Goal: Check status: Check status

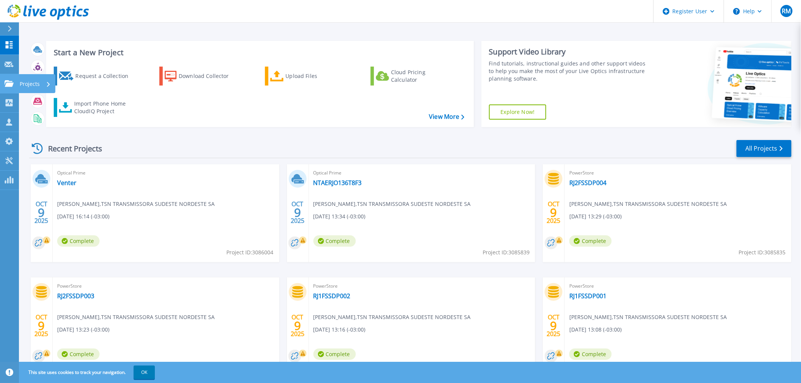
click at [9, 78] on link "Projects Projects" at bounding box center [9, 83] width 19 height 19
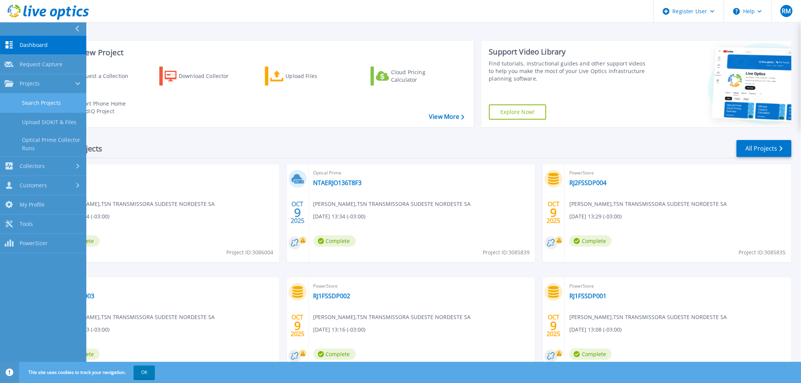
click at [18, 107] on link "Search Projects" at bounding box center [43, 103] width 86 height 19
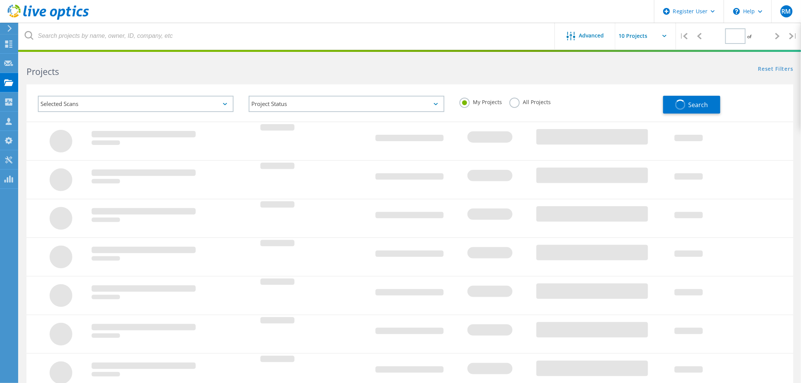
type input "1"
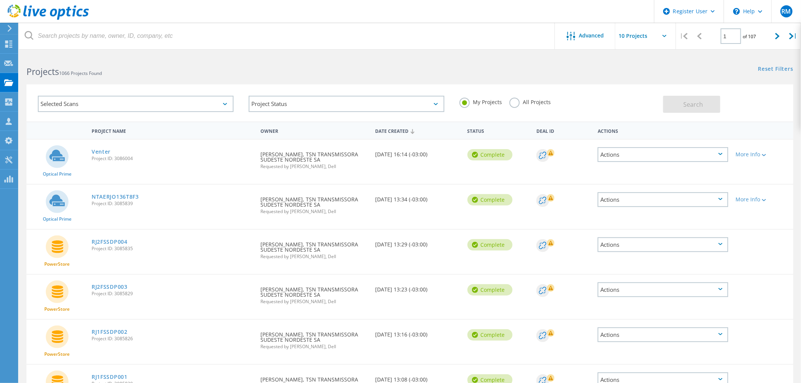
click at [515, 103] on label "All Projects" at bounding box center [530, 101] width 41 height 7
click at [0, 0] on input "All Projects" at bounding box center [0, 0] width 0 height 0
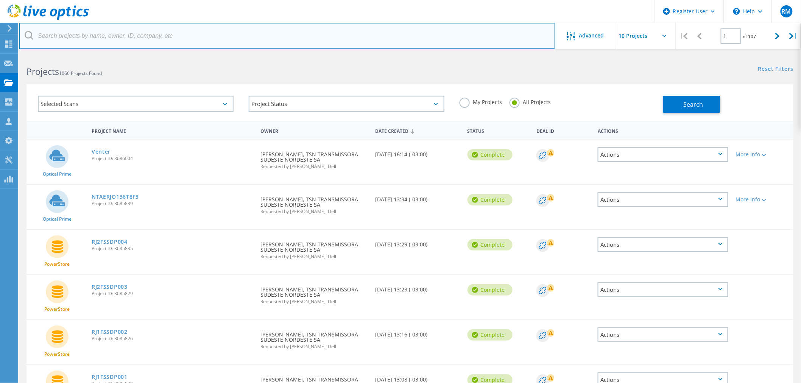
click at [287, 29] on input "text" at bounding box center [287, 36] width 537 height 27
type input "previ"
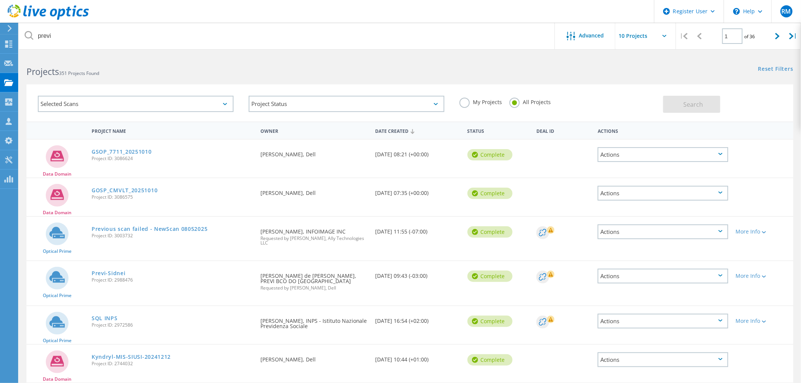
drag, startPoint x: 139, startPoint y: 228, endPoint x: 298, endPoint y: 247, distance: 160.1
click at [299, 247] on div "Requested By Robbie Smith, INFOIMAGE INC Requested by Momin Raees, Ally Technol…" at bounding box center [314, 239] width 115 height 44
click at [117, 271] on link "Previ-Sidnei" at bounding box center [109, 273] width 34 height 5
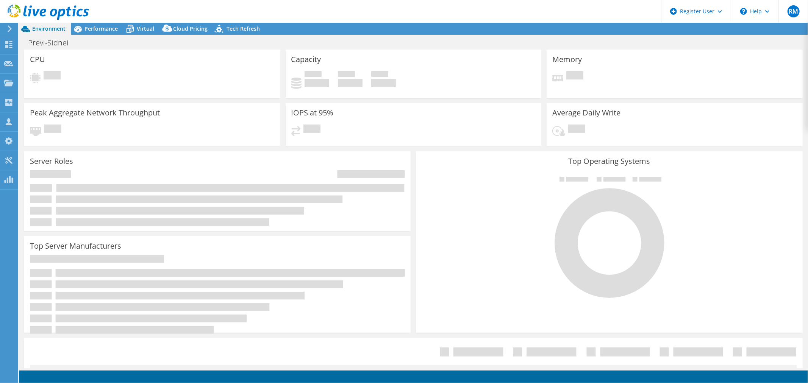
select select "SouthAmerica"
select select "USD"
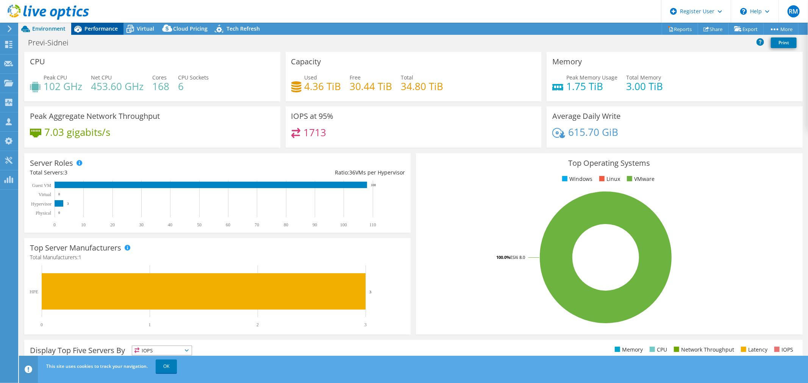
click at [82, 27] on icon at bounding box center [77, 28] width 13 height 13
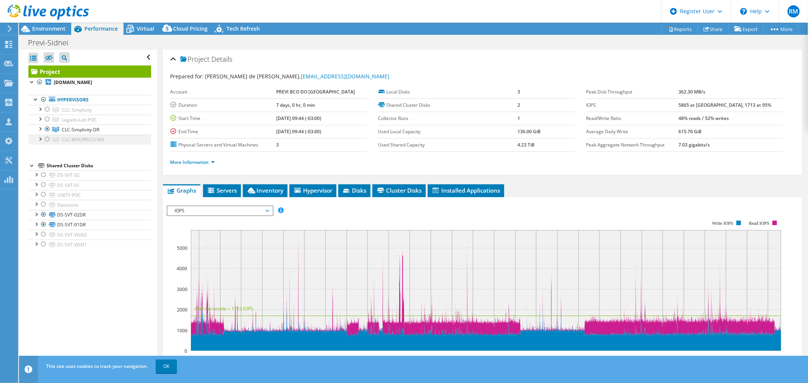
click at [48, 139] on div at bounding box center [48, 139] width 8 height 9
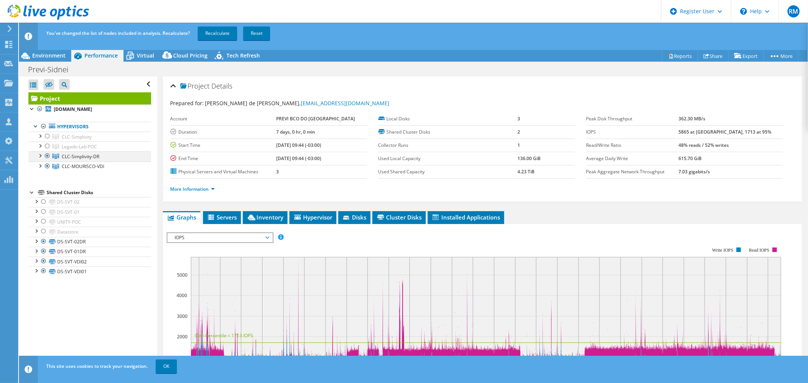
click at [47, 156] on div at bounding box center [48, 155] width 8 height 9
click at [48, 137] on div at bounding box center [48, 136] width 8 height 9
click at [48, 143] on div at bounding box center [48, 146] width 8 height 9
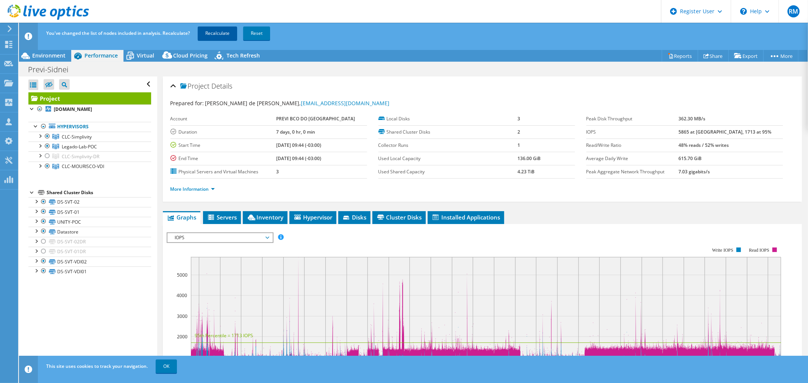
click at [220, 31] on link "Recalculate" at bounding box center [217, 34] width 39 height 14
